Goal: Task Accomplishment & Management: Manage account settings

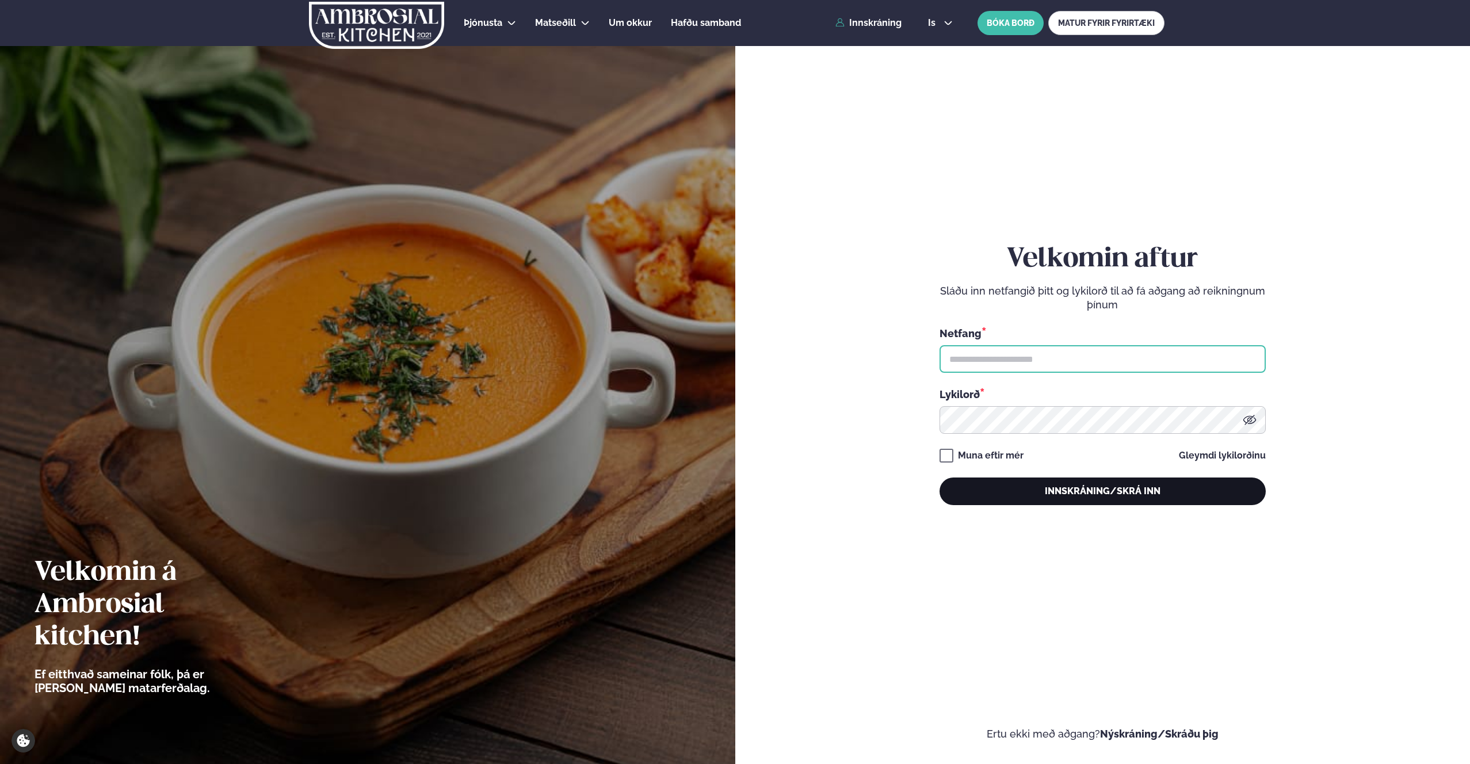
type input "**********"
click at [1163, 485] on button "Innskráning/Skrá inn" at bounding box center [1103, 492] width 326 height 28
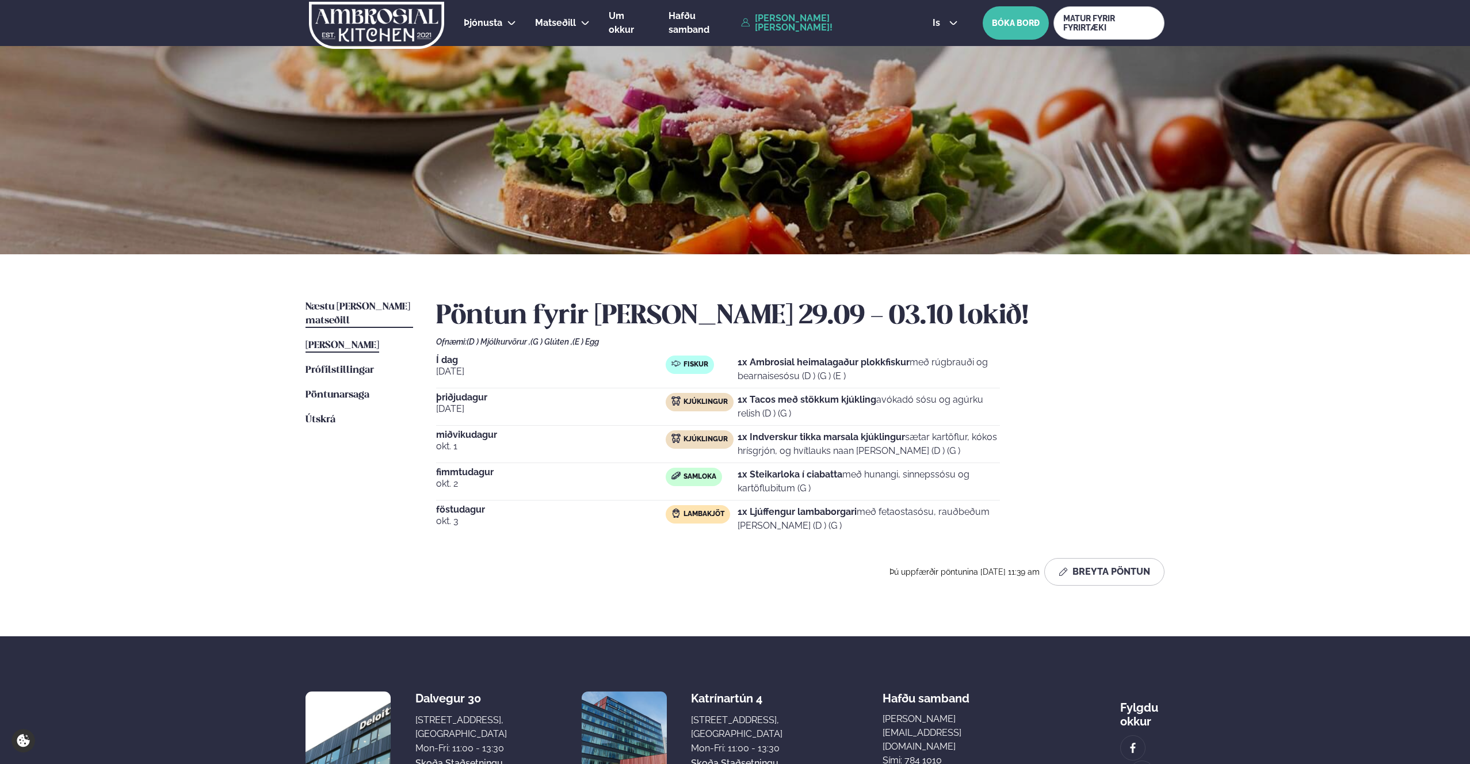
click at [344, 307] on span "Næstu viku matseðill" at bounding box center [358, 314] width 105 height 24
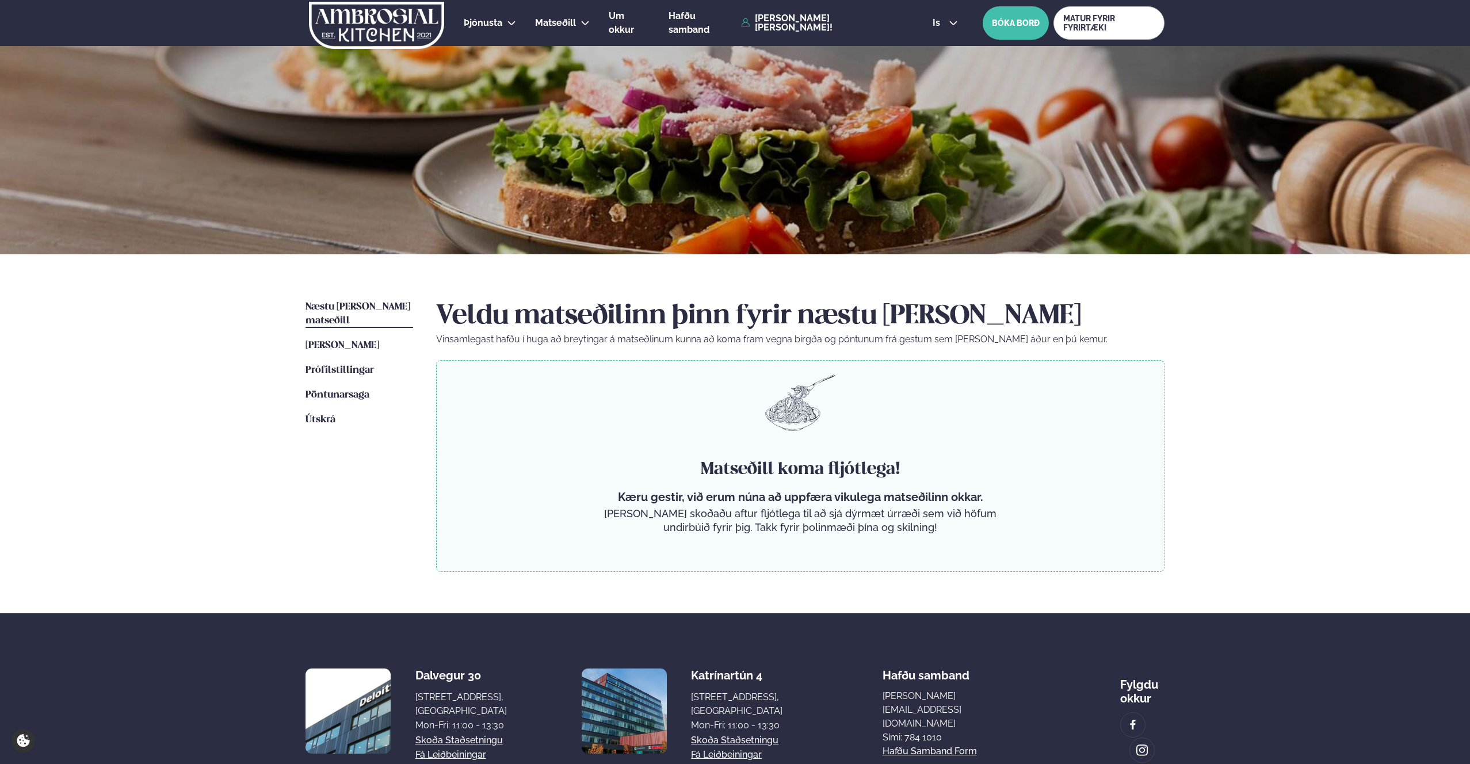
click at [341, 321] on ul "Næstu viku matseðill Næsta vika Þessa viku matseðill Þessa viku Prófílstillinga…" at bounding box center [360, 436] width 108 height 272
click at [343, 339] on link "Þessa viku matseðill Þessa viku" at bounding box center [343, 346] width 74 height 14
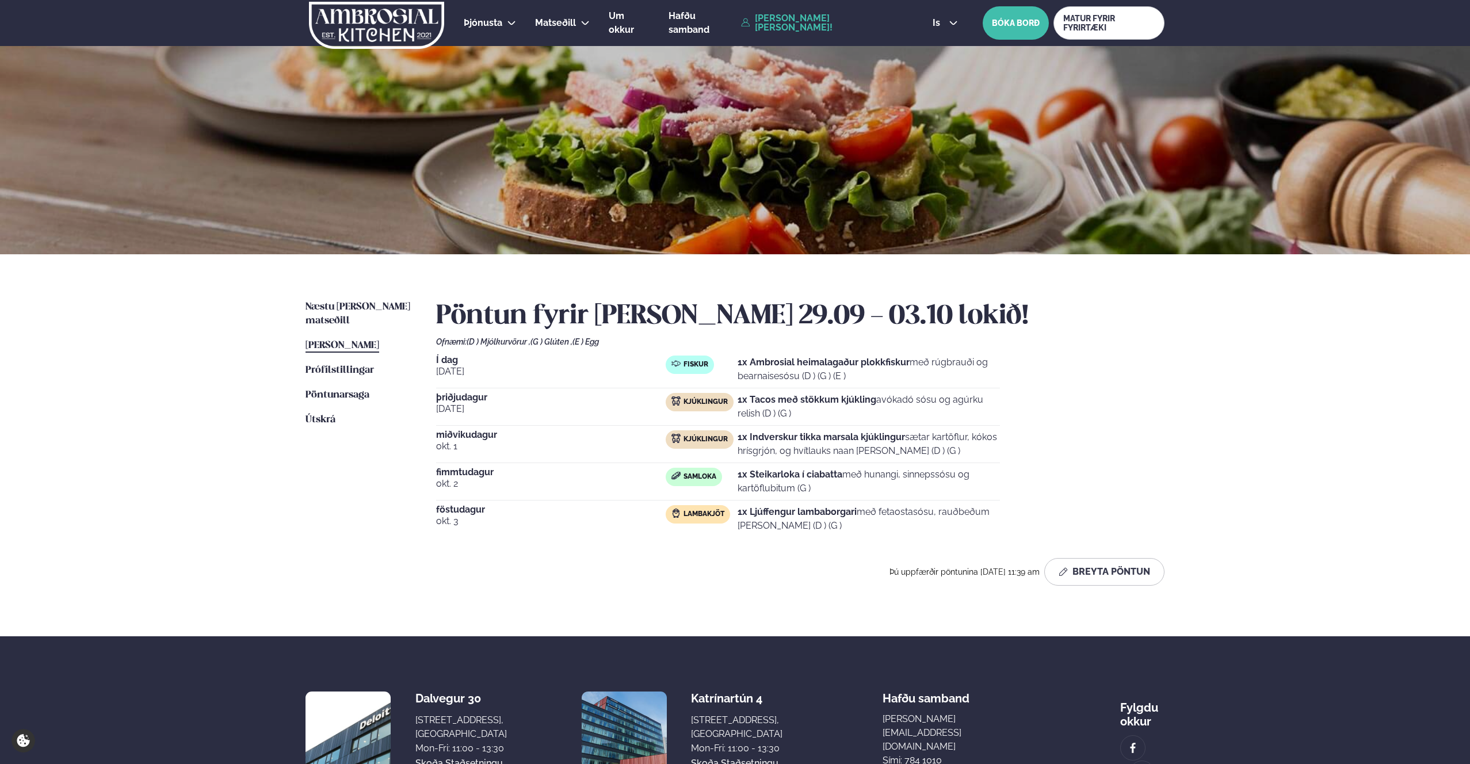
drag, startPoint x: 466, startPoint y: 395, endPoint x: 655, endPoint y: 397, distance: 189.3
click at [468, 396] on span "þriðjudagur" at bounding box center [551, 397] width 230 height 9
drag, startPoint x: 670, startPoint y: 397, endPoint x: 665, endPoint y: 395, distance: 5.9
click at [670, 397] on div "Kjúklingur" at bounding box center [700, 402] width 68 height 18
click at [1102, 561] on button "Breyta Pöntun" at bounding box center [1105, 572] width 120 height 28
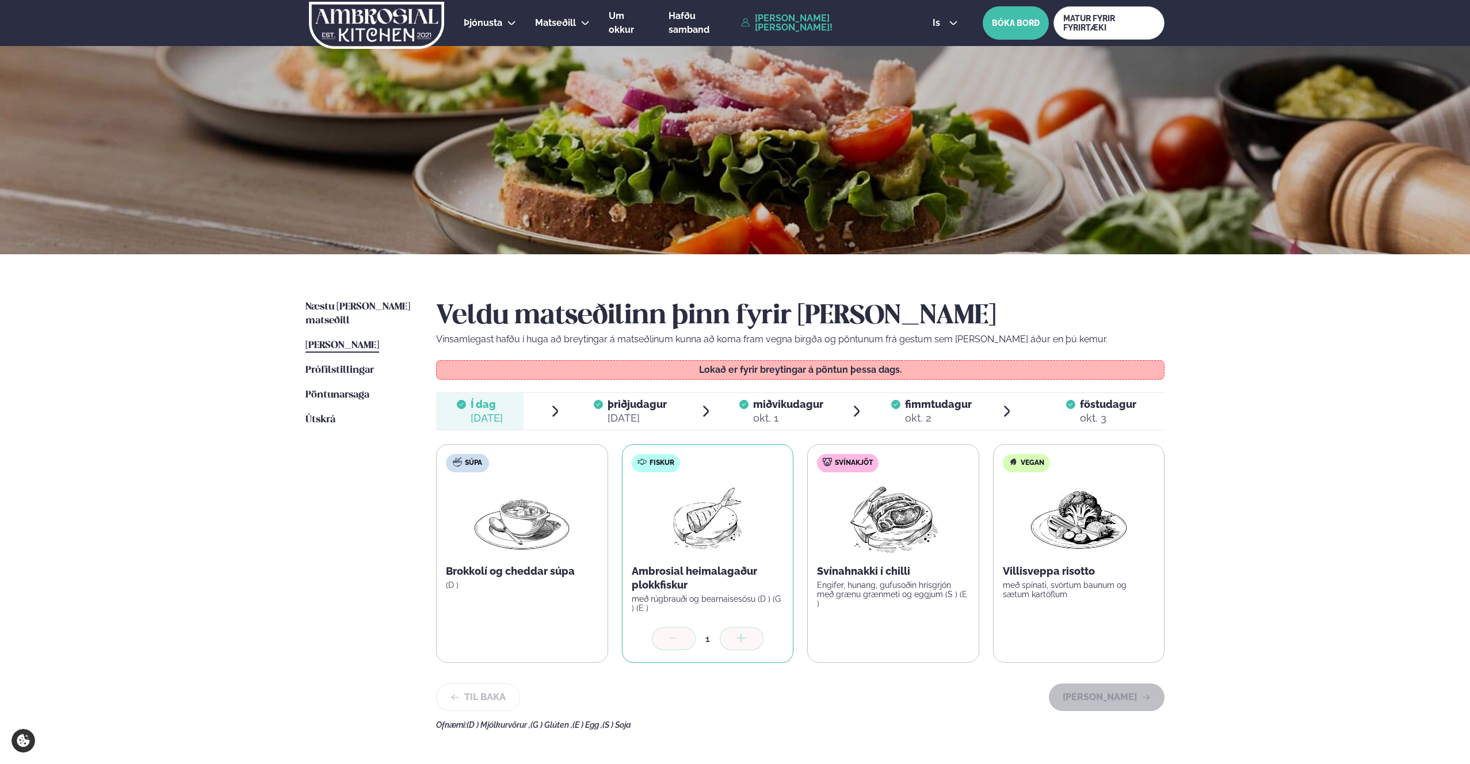
click at [646, 416] on div "sep. 30" at bounding box center [637, 418] width 59 height 14
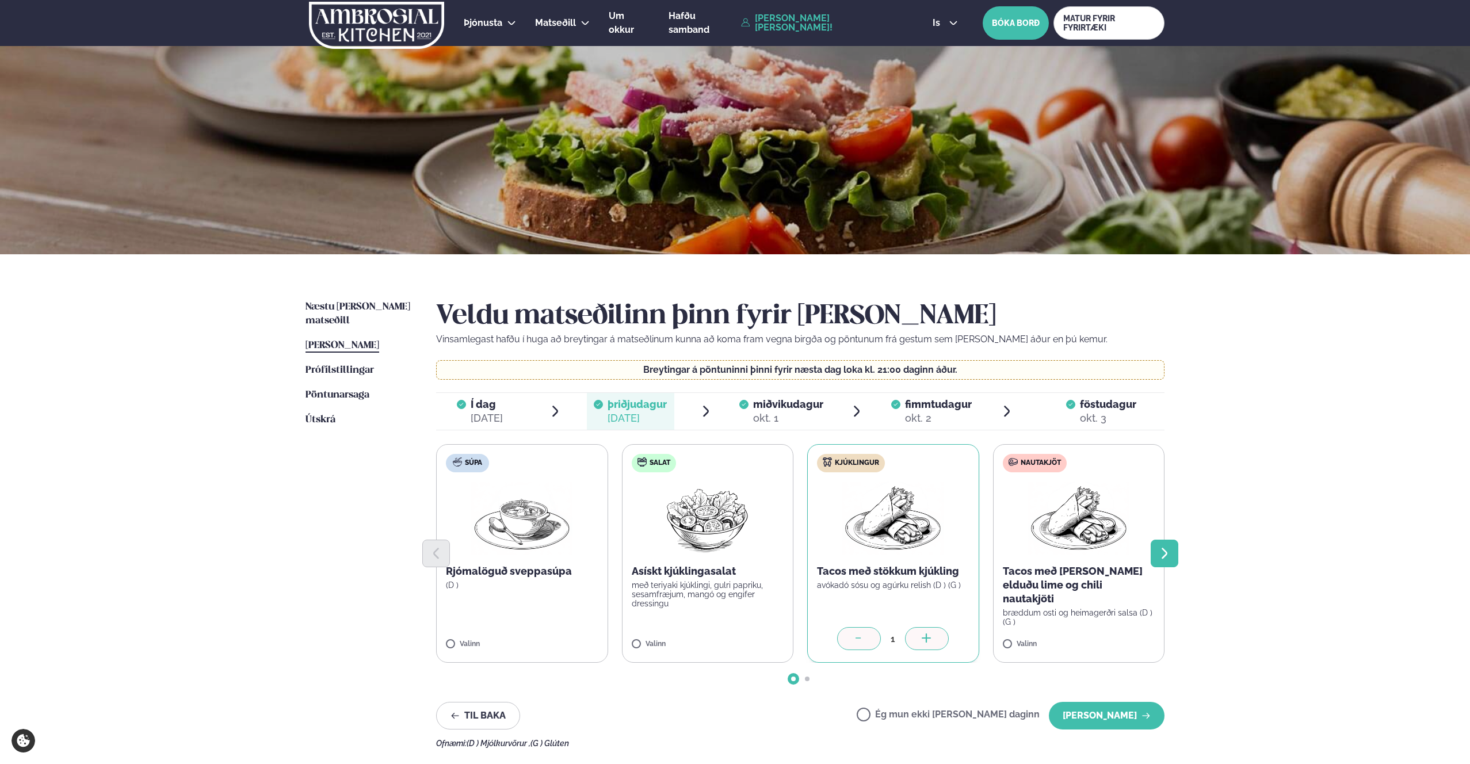
click at [1169, 558] on icon "Next slide" at bounding box center [1165, 554] width 14 height 14
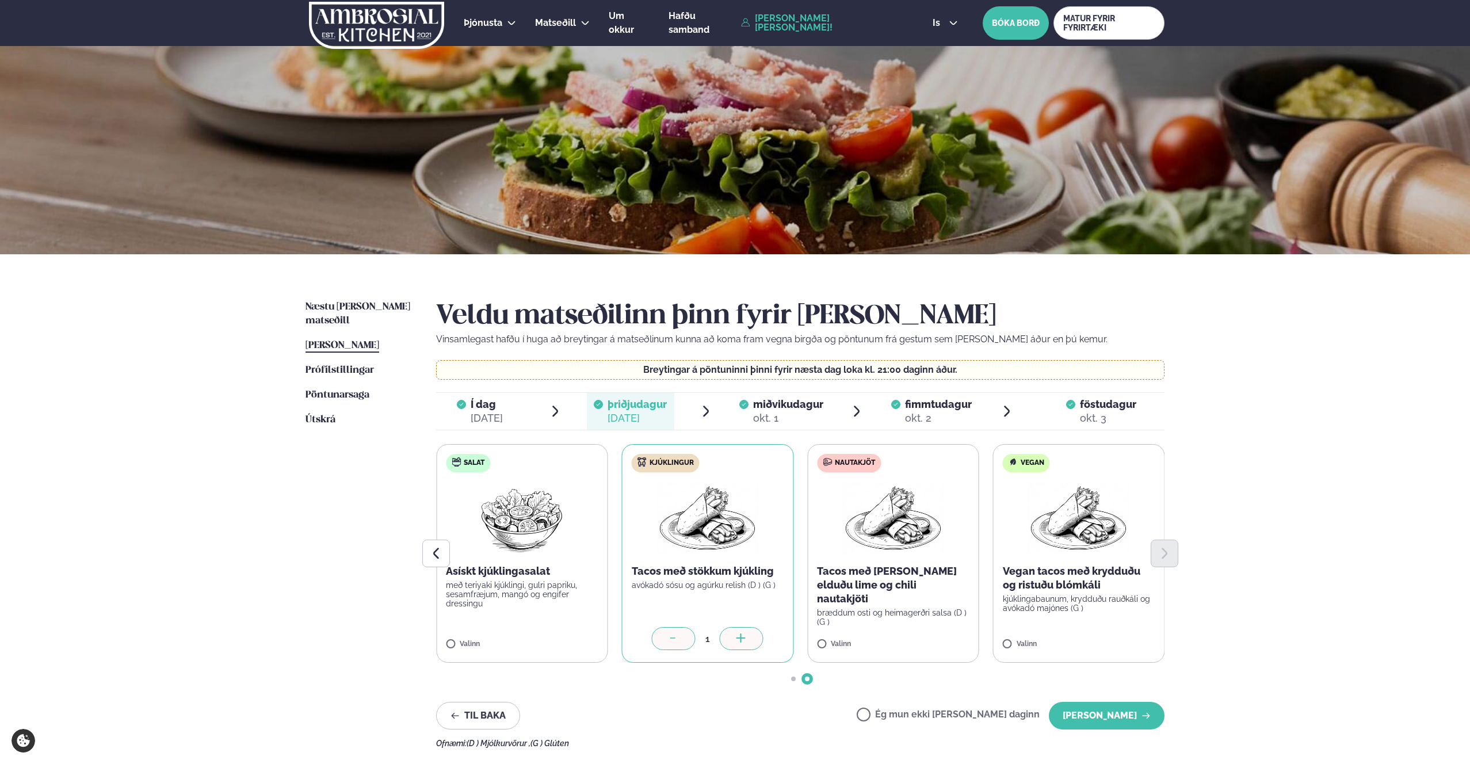
click at [908, 710] on label "Ég mun ekki borða þann daginn" at bounding box center [948, 716] width 183 height 12
click at [1076, 711] on button "Halda áfram" at bounding box center [1107, 716] width 116 height 28
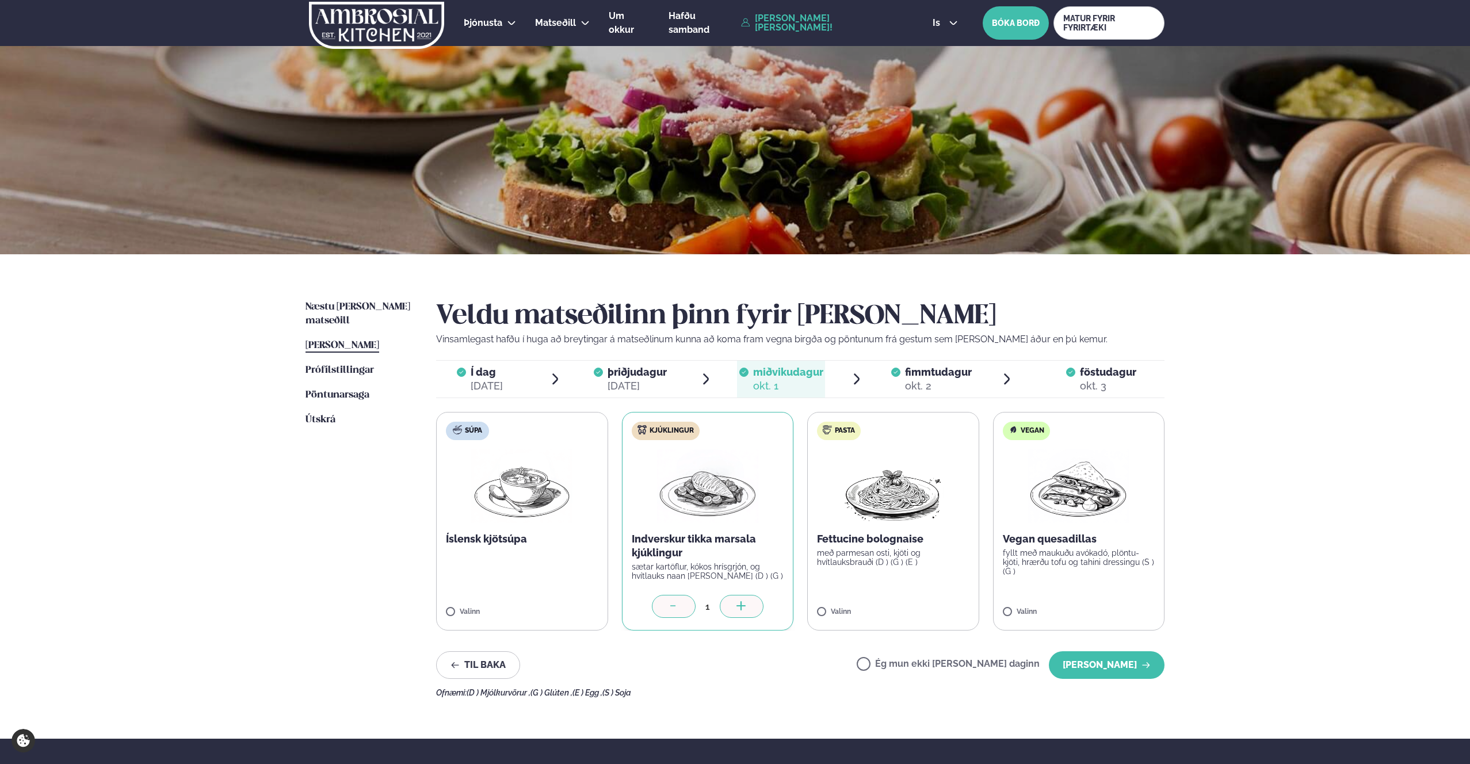
drag, startPoint x: 638, startPoint y: 360, endPoint x: 645, endPoint y: 369, distance: 11.5
click at [638, 360] on div "Í dag Í d. sep. 29 þriðjudagur þri. sep. 30 miðvikudagur mið. okt. 1 fimmtudagu…" at bounding box center [800, 379] width 729 height 38
click at [645, 369] on span "þriðjudagur" at bounding box center [637, 372] width 59 height 12
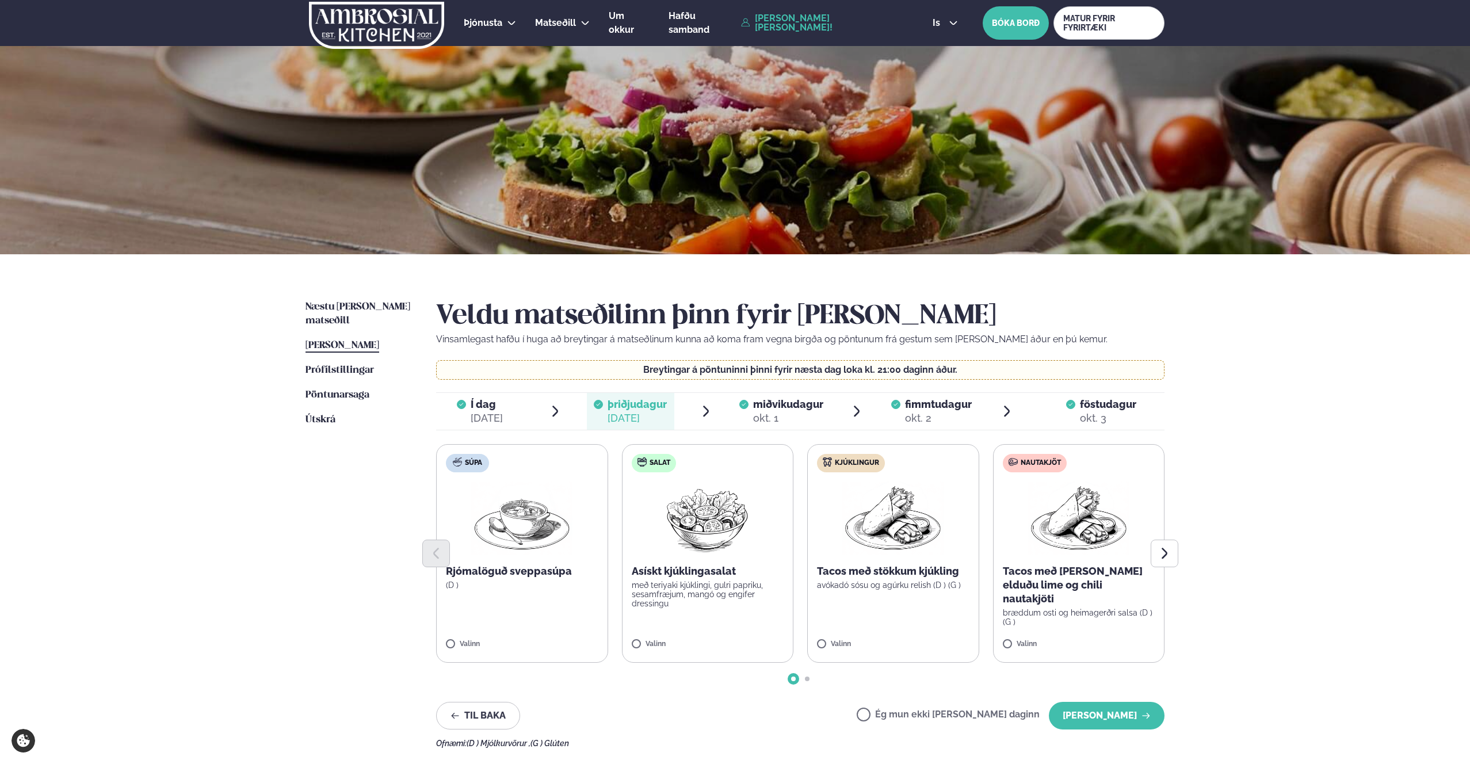
click at [352, 341] on span "Þessa viku matseðill" at bounding box center [343, 346] width 74 height 10
drag, startPoint x: 535, startPoint y: 336, endPoint x: 439, endPoint y: 317, distance: 97.5
click at [532, 335] on p "Vinsamlegast hafðu í huga að breytingar á matseðlinum kunna að koma fram vegna …" at bounding box center [800, 340] width 729 height 14
click at [334, 307] on span "Næstu viku matseðill" at bounding box center [358, 314] width 105 height 24
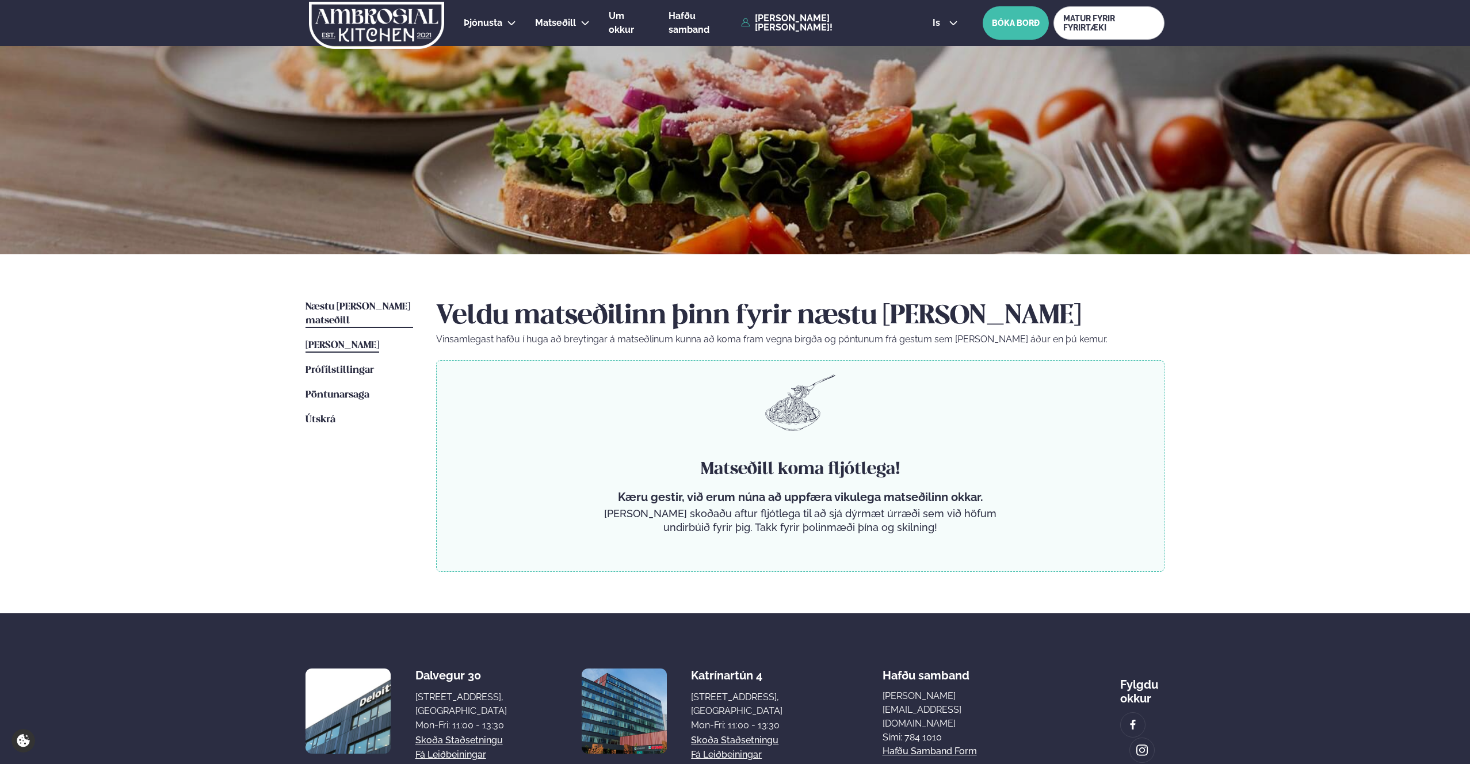
click at [346, 341] on span "Þessa viku matseðill" at bounding box center [343, 346] width 74 height 10
